Goal: Information Seeking & Learning: Check status

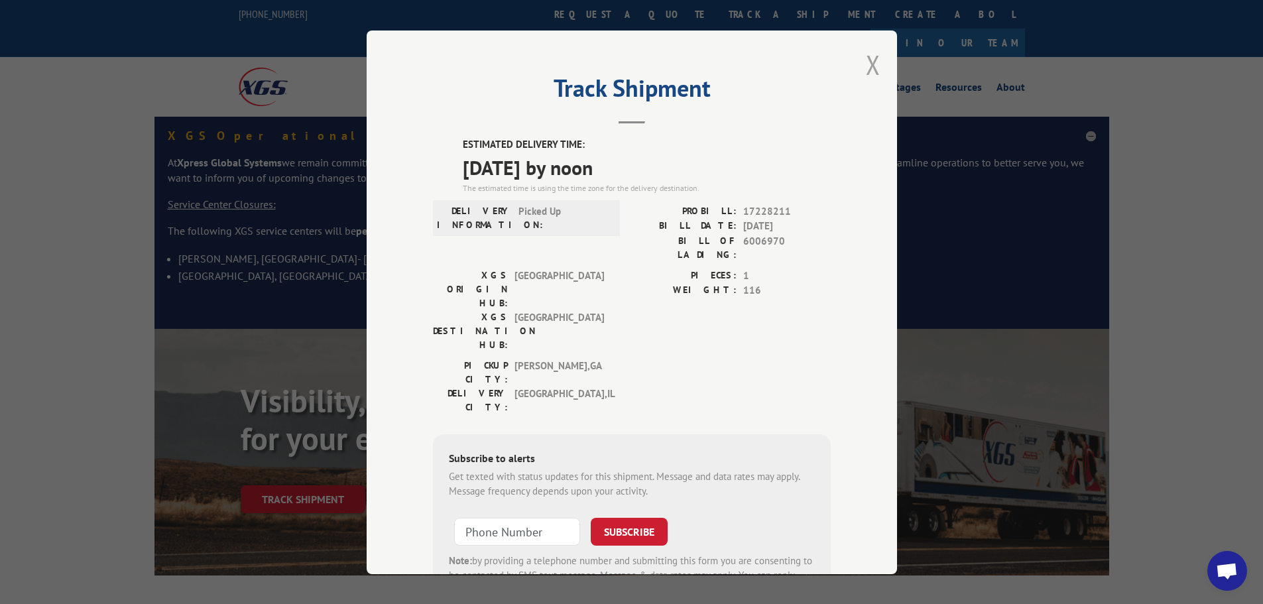
click at [874, 67] on button "Close modal" at bounding box center [873, 64] width 15 height 35
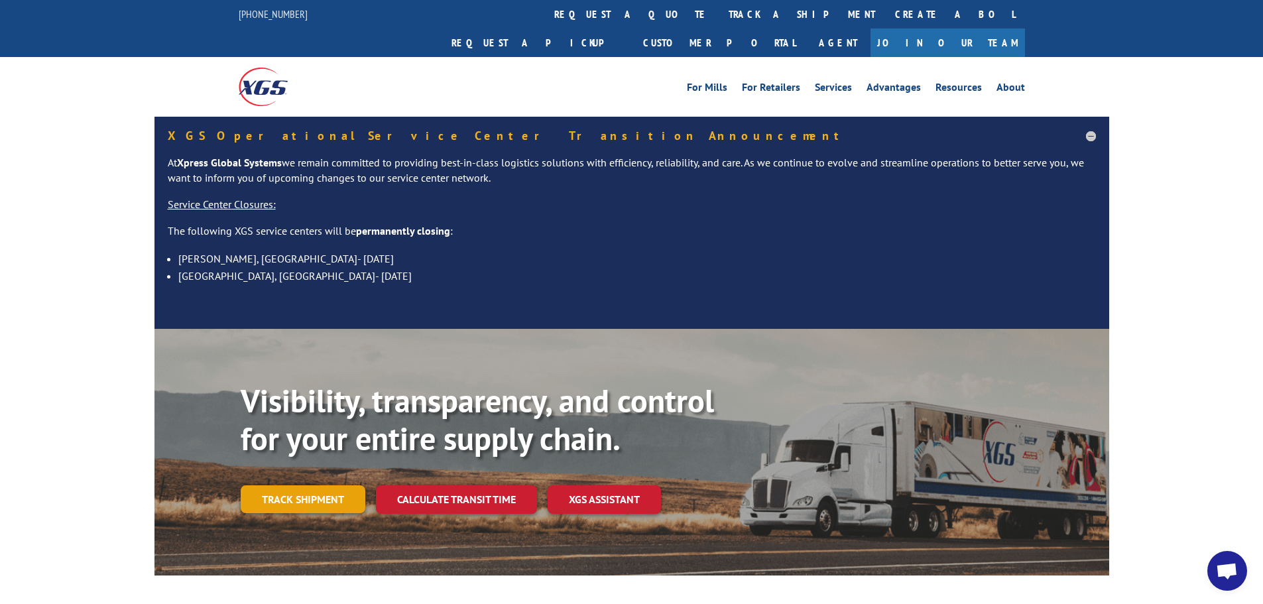
click at [302, 485] on link "Track shipment" at bounding box center [303, 499] width 125 height 28
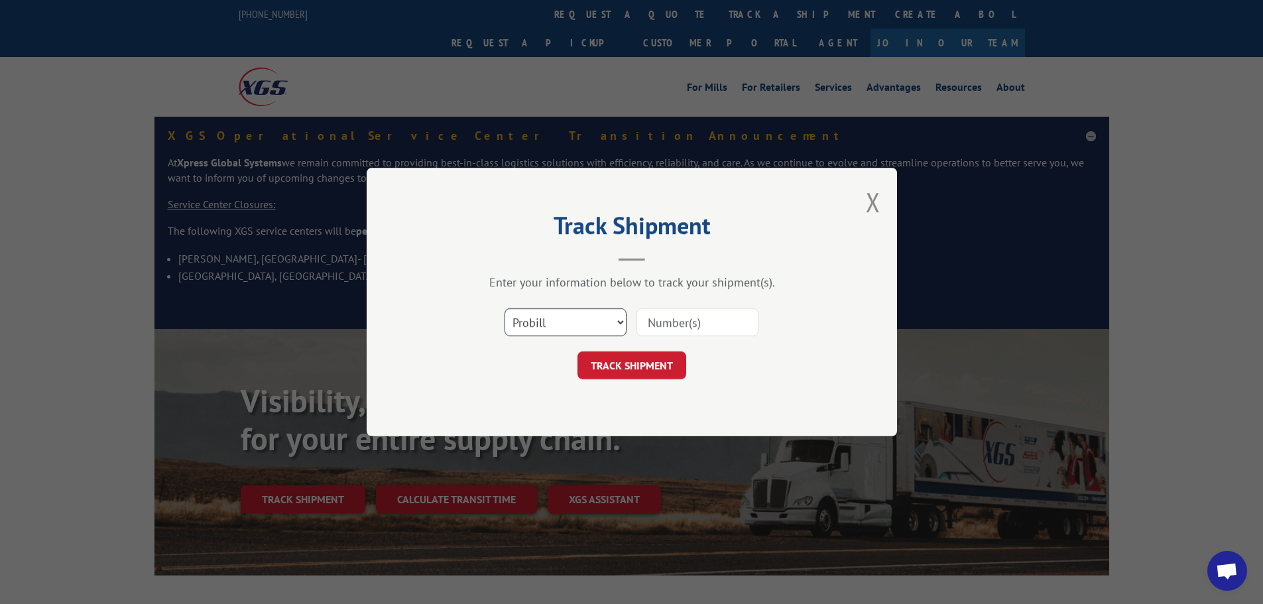
drag, startPoint x: 571, startPoint y: 327, endPoint x: 581, endPoint y: 330, distance: 9.9
click at [576, 327] on select "Select category... Probill BOL PO" at bounding box center [565, 322] width 122 height 28
select select "bol"
click at [504, 308] on select "Select category... Probill BOL PO" at bounding box center [565, 322] width 122 height 28
click at [656, 323] on input at bounding box center [697, 322] width 122 height 28
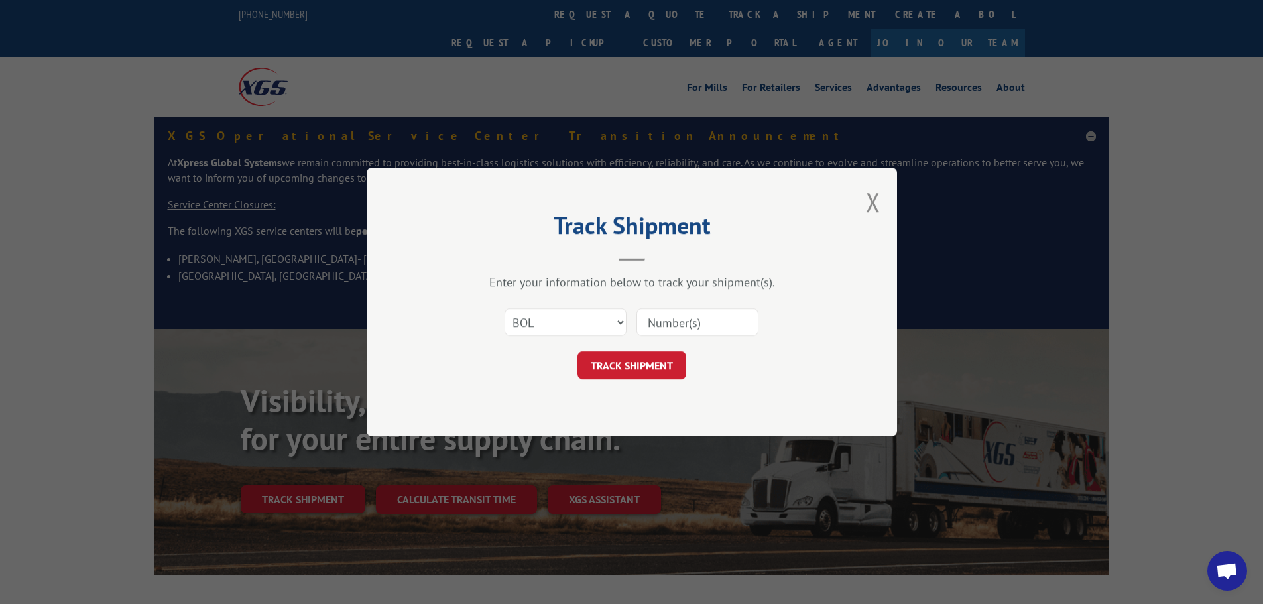
paste input "5996874"
type input "5996874"
click at [631, 365] on button "TRACK SHIPMENT" at bounding box center [631, 365] width 109 height 28
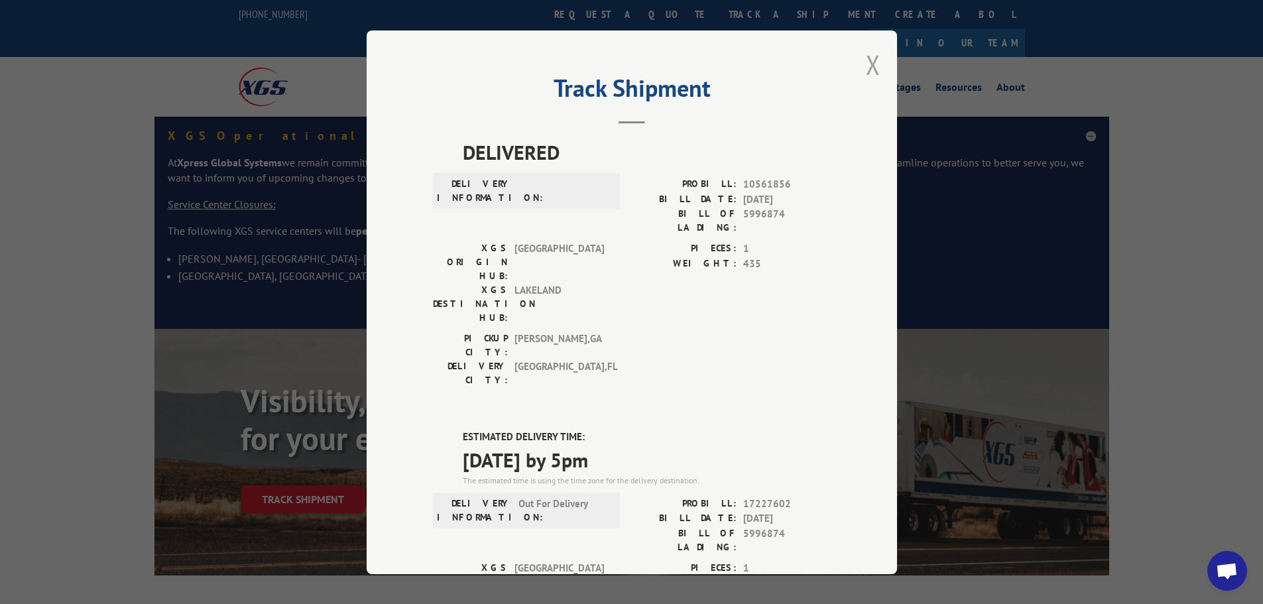
click at [868, 70] on button "Close modal" at bounding box center [873, 64] width 15 height 35
